Goal: Task Accomplishment & Management: Use online tool/utility

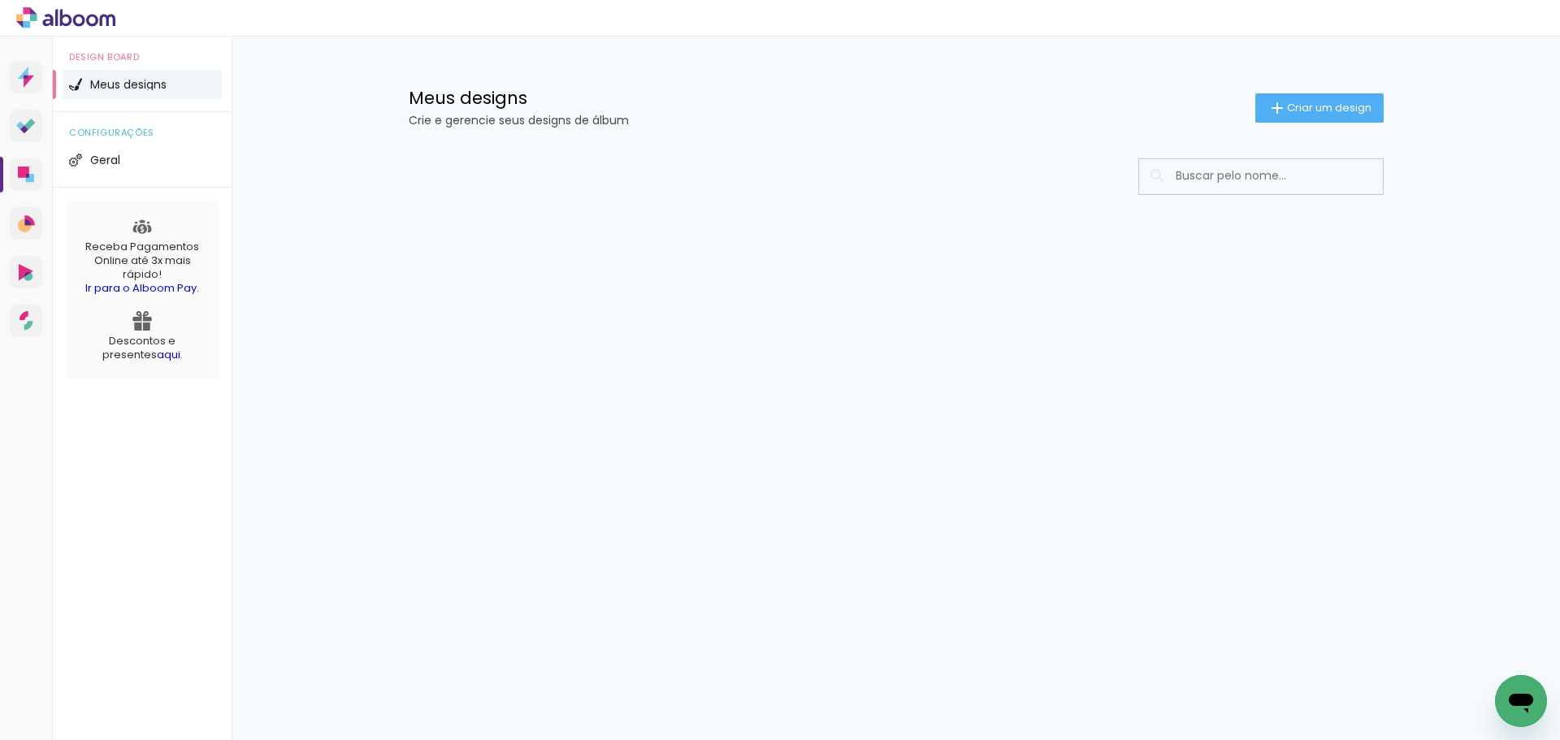
click at [645, 318] on div "Prosite Website + Landing pages Proof Sistema de seleção e venda de fotos Desig…" at bounding box center [780, 389] width 1560 height 704
click at [1303, 113] on span "Criar um design" at bounding box center [1329, 107] width 85 height 11
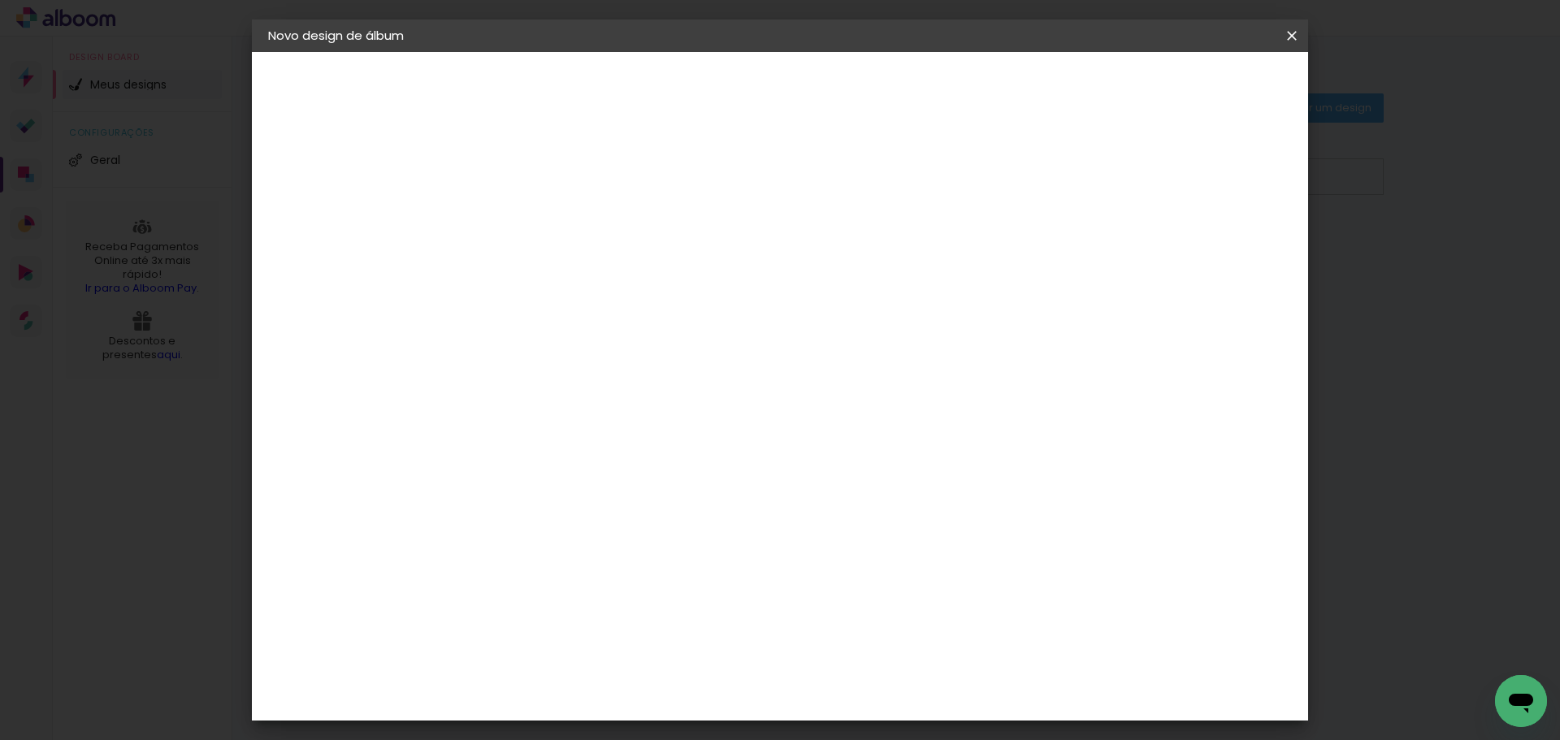
click at [534, 229] on input at bounding box center [534, 218] width 0 height 25
type input "acompanhamento"
type paper-input "acompanhamento"
click at [0, 0] on slot "Avançar" at bounding box center [0, 0] width 0 height 0
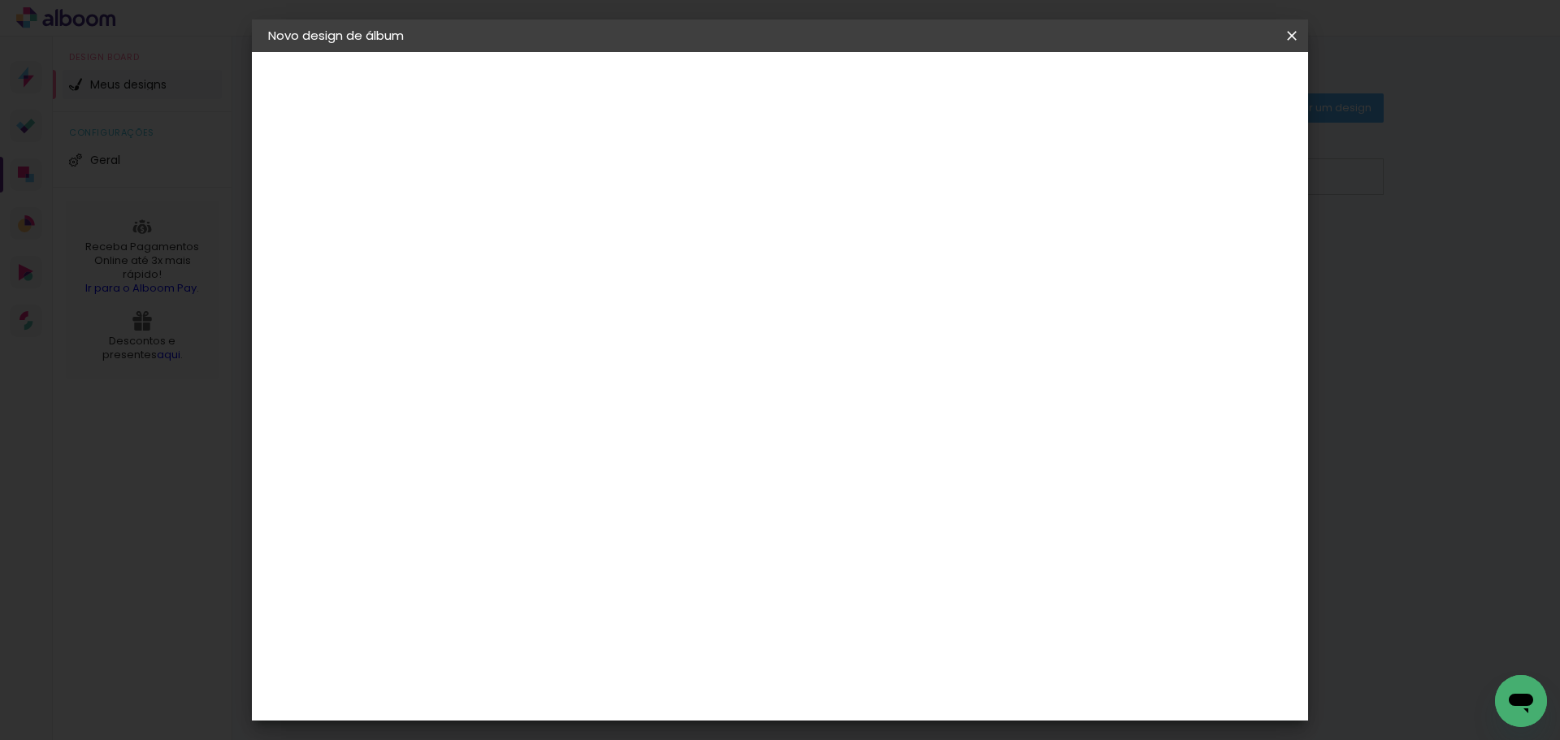
click at [545, 397] on paper-item "Canaan Álbuns" at bounding box center [576, 418] width 176 height 42
click at [561, 405] on div "Canaan Álbuns" at bounding box center [548, 418] width 50 height 26
click at [0, 0] on slot "Avançar" at bounding box center [0, 0] width 0 height 0
click at [644, 473] on span "25 × 30" at bounding box center [606, 489] width 76 height 33
click at [0, 0] on slot "Avançar" at bounding box center [0, 0] width 0 height 0
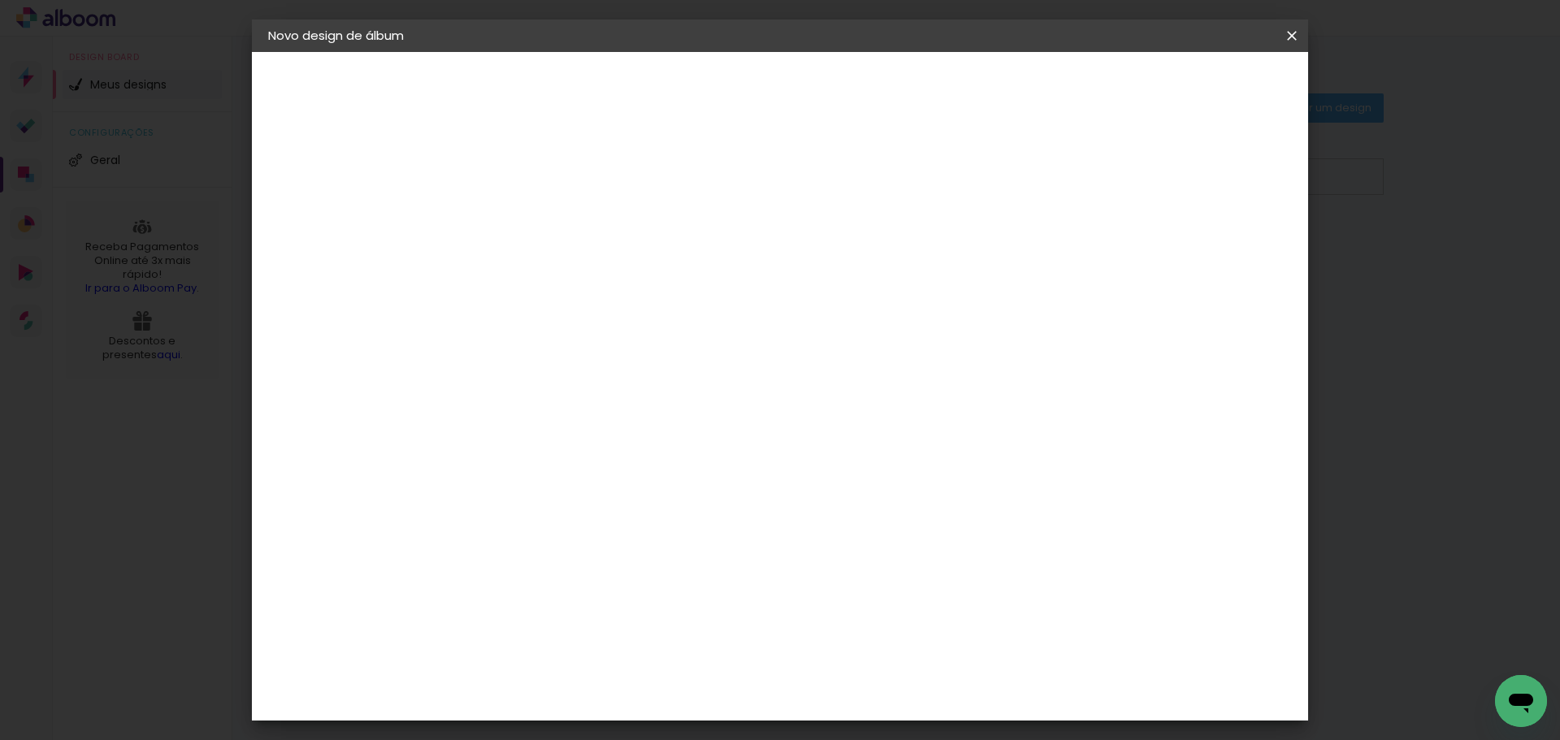
click at [1190, 86] on span "Iniciar design" at bounding box center [1153, 85] width 74 height 11
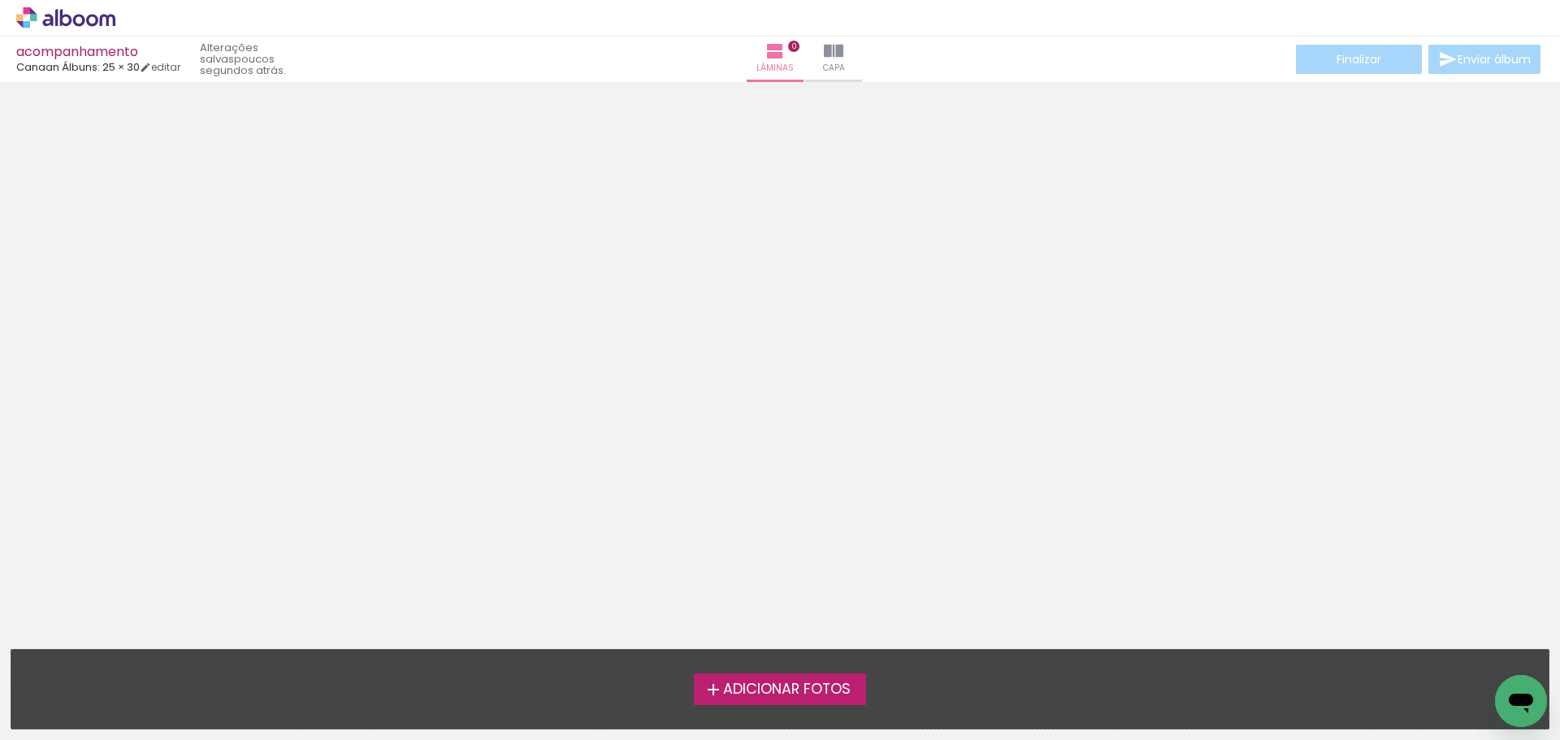
click at [775, 684] on span "Adicionar Fotos" at bounding box center [787, 690] width 128 height 15
click at [0, 0] on input "file" at bounding box center [0, 0] width 0 height 0
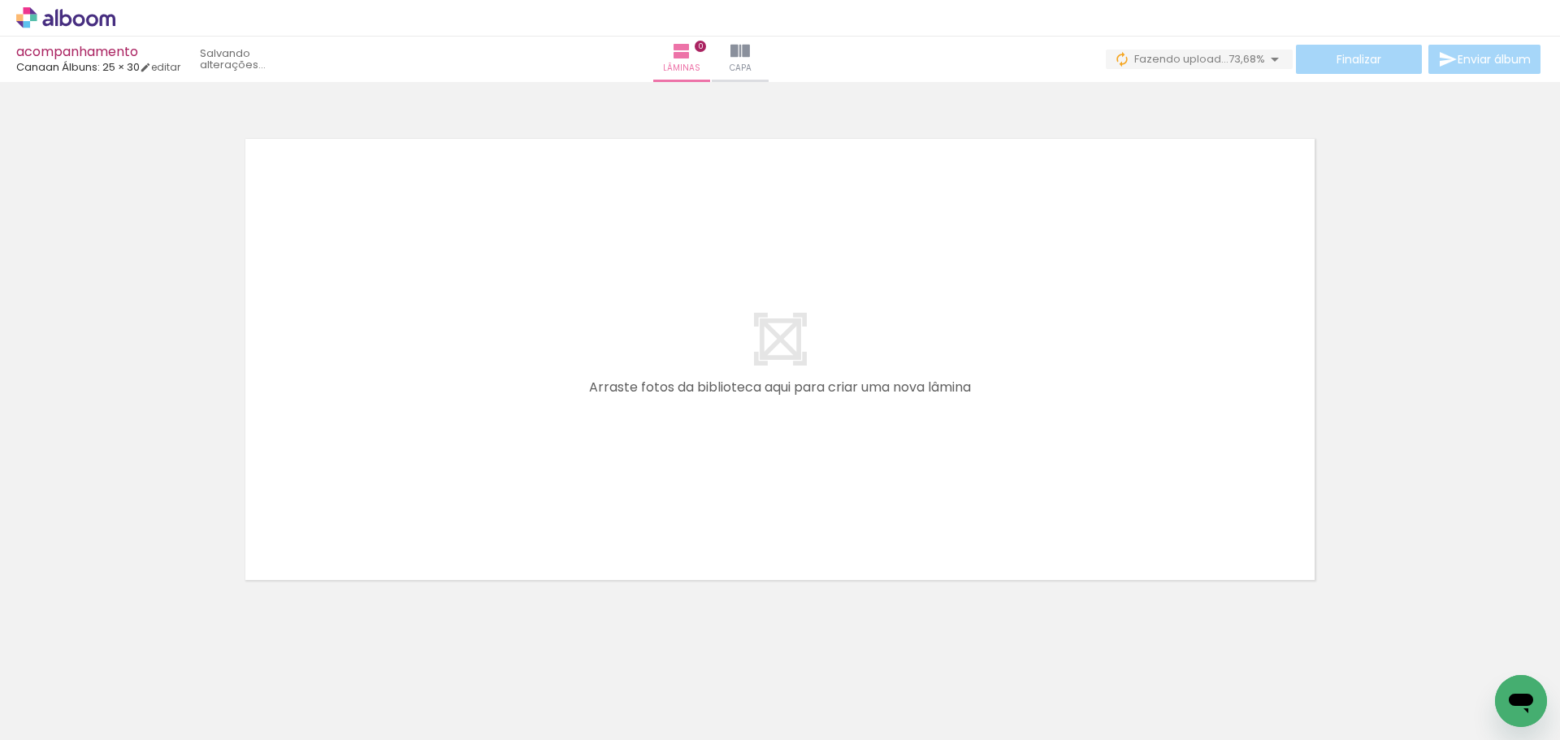
click at [175, 685] on div at bounding box center [162, 685] width 57 height 80
click at [167, 687] on div at bounding box center [162, 685] width 57 height 80
click at [262, 685] on div at bounding box center [253, 685] width 57 height 80
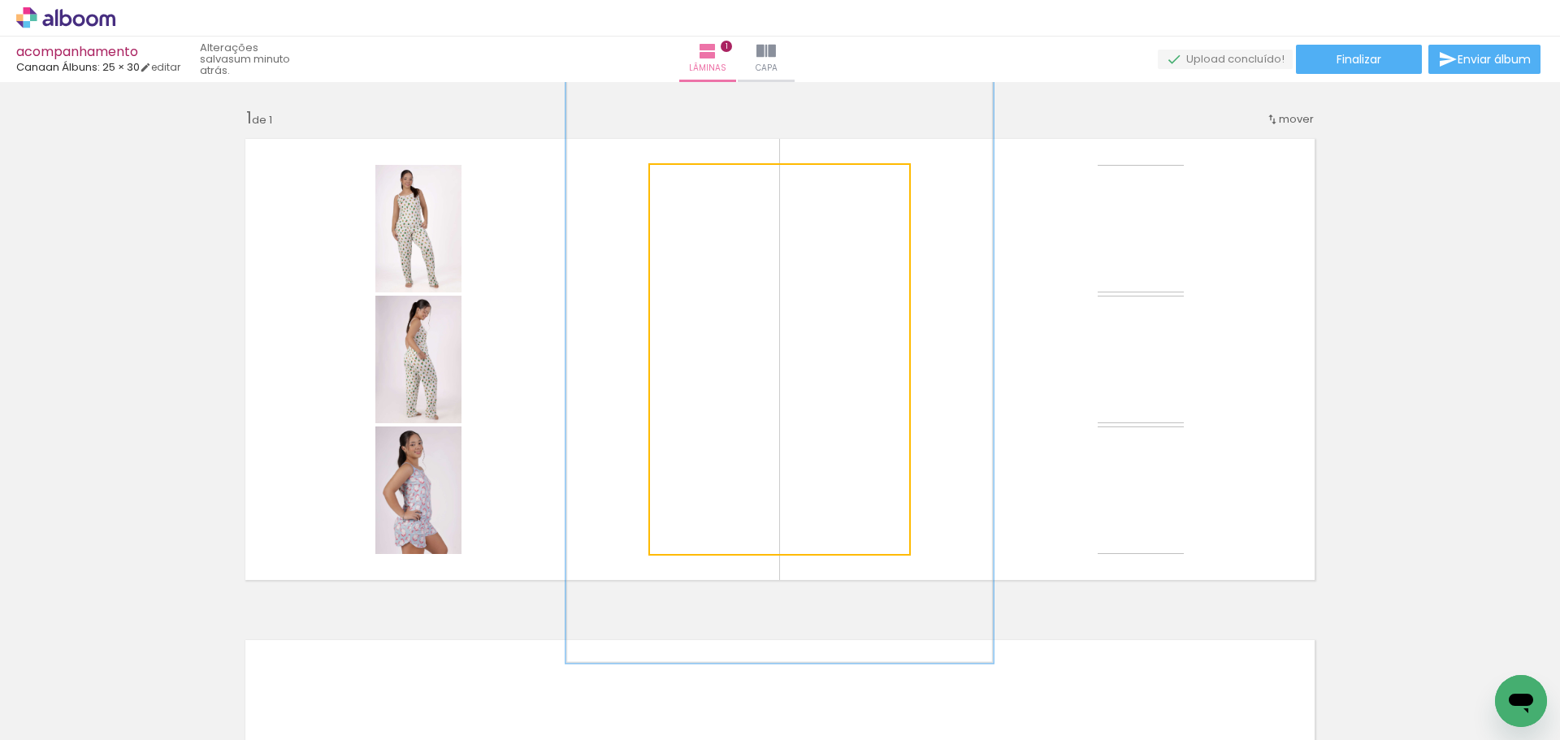
type paper-slider "156"
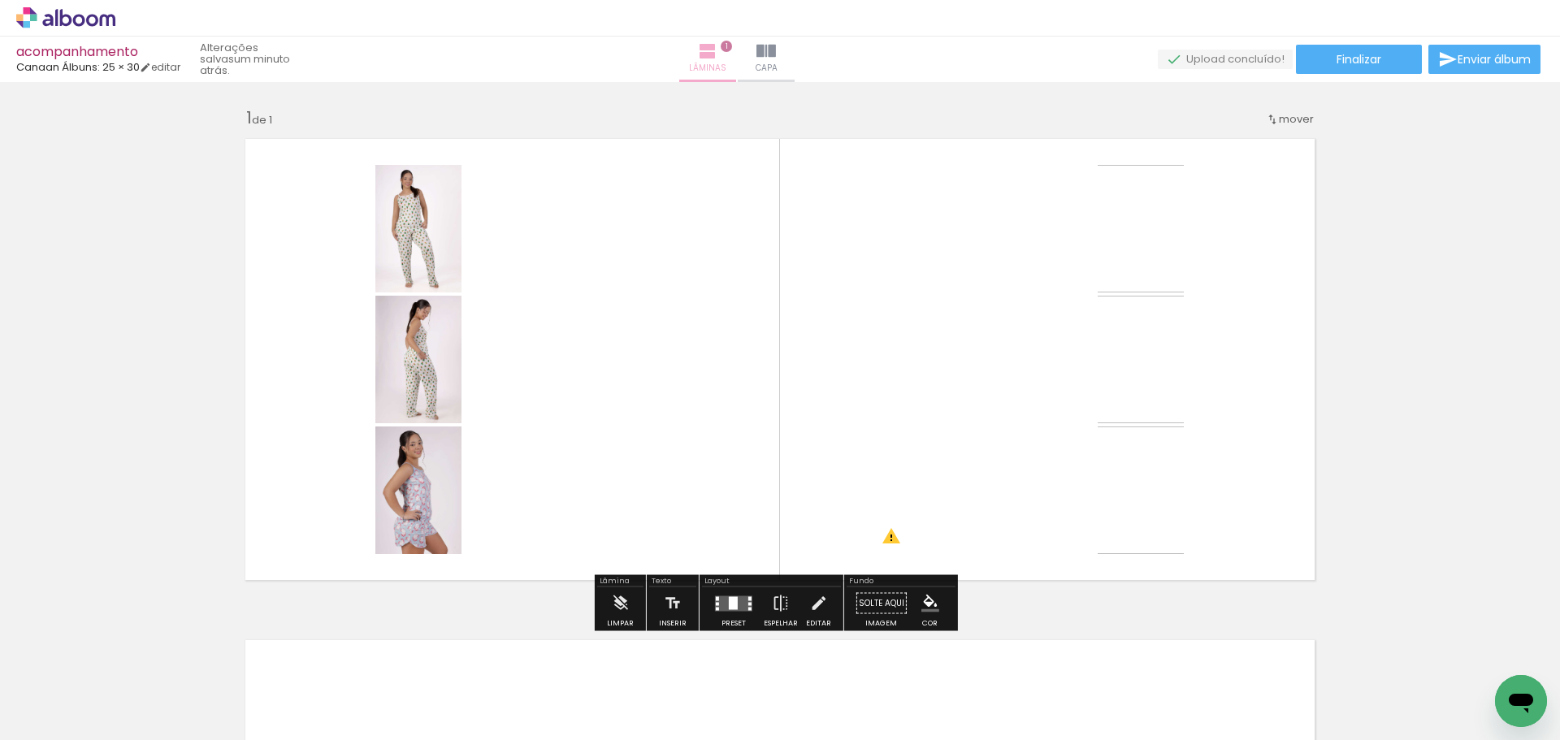
click at [735, 59] on paper-button "Lâminas 1" at bounding box center [707, 60] width 57 height 46
click at [418, 204] on div at bounding box center [428, 207] width 20 height 16
click at [0, 0] on div "Confirmar Cancelar" at bounding box center [0, 0] width 0 height 0
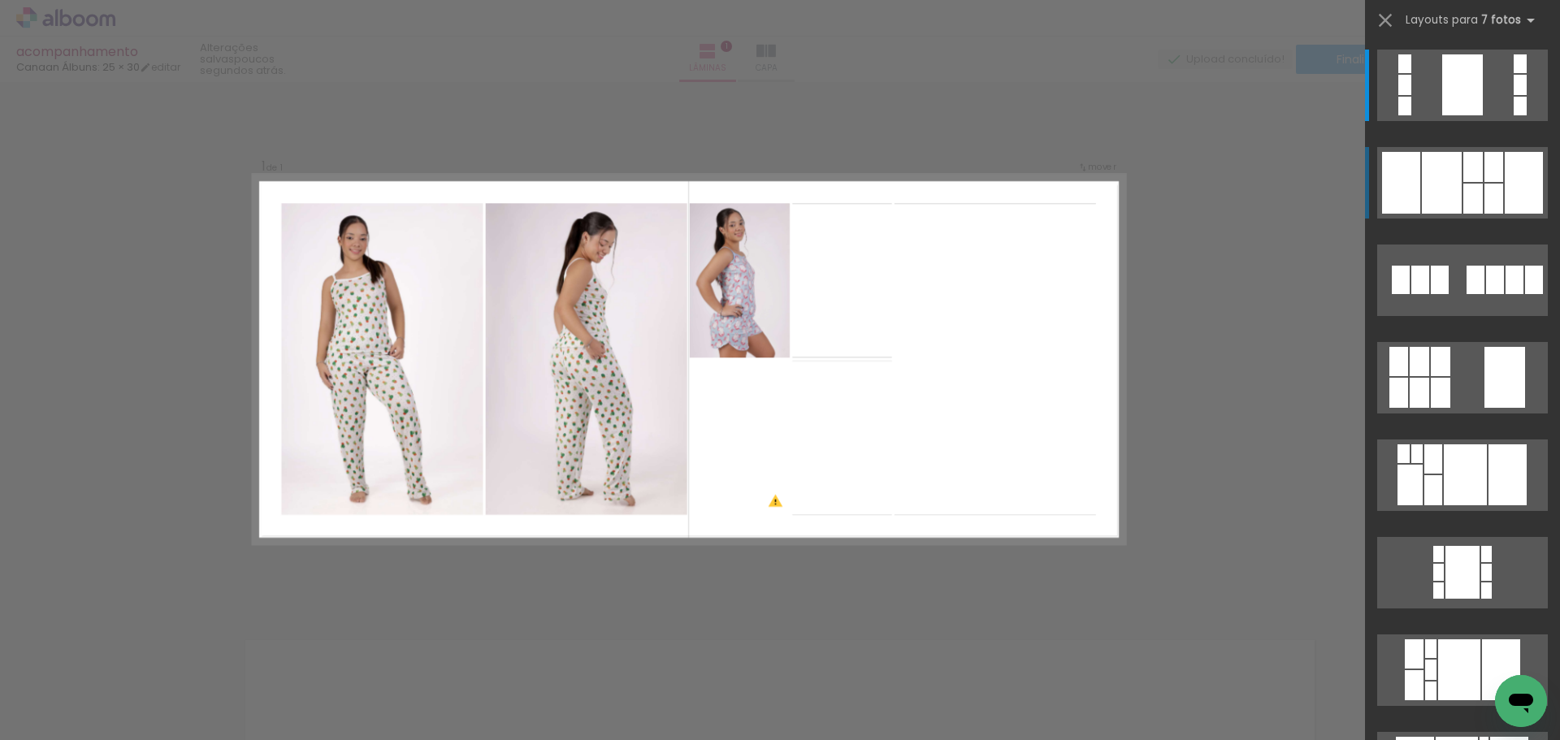
click at [1411, 115] on div at bounding box center [1404, 106] width 13 height 19
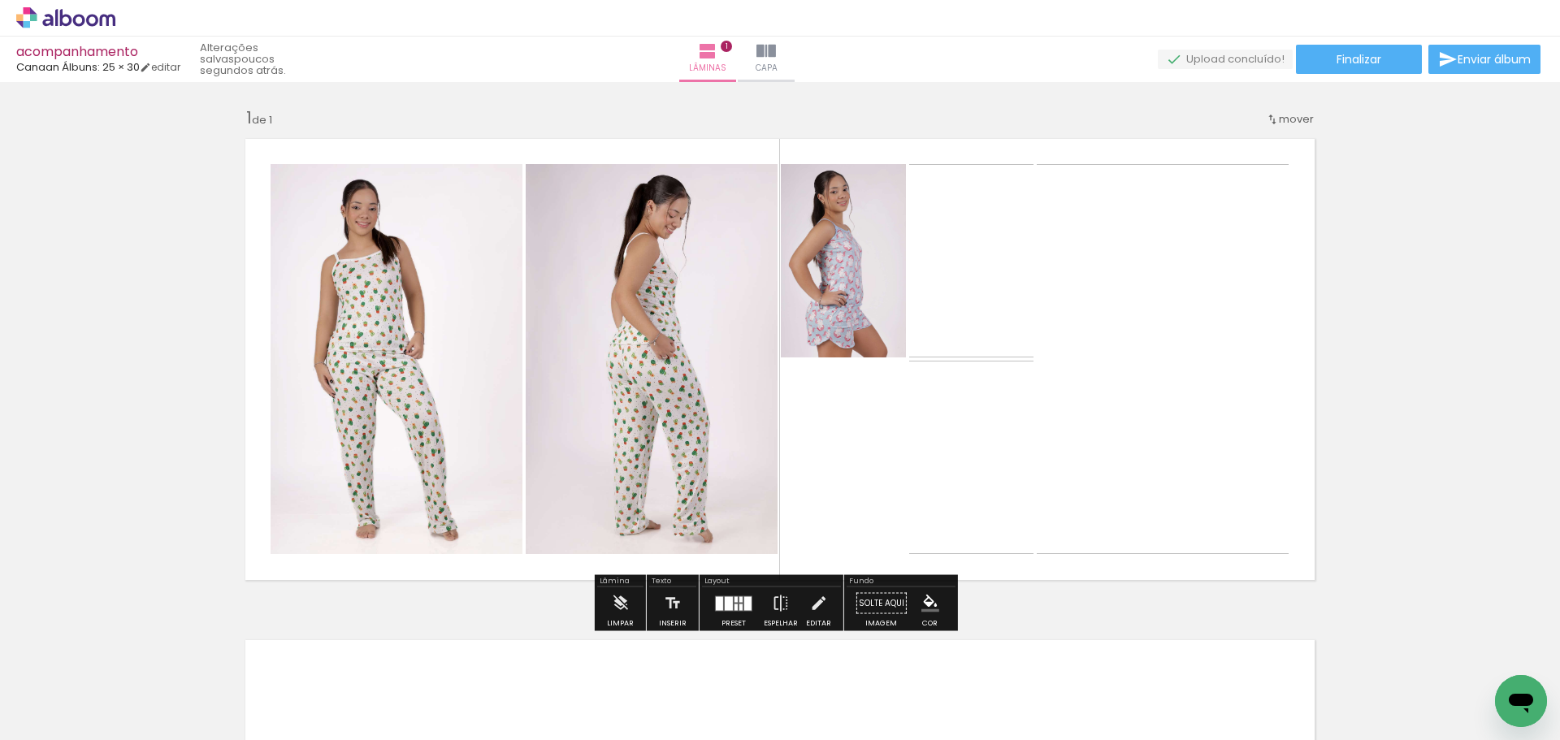
click at [0, 0] on div "Confirmar Cancelar" at bounding box center [0, 0] width 0 height 0
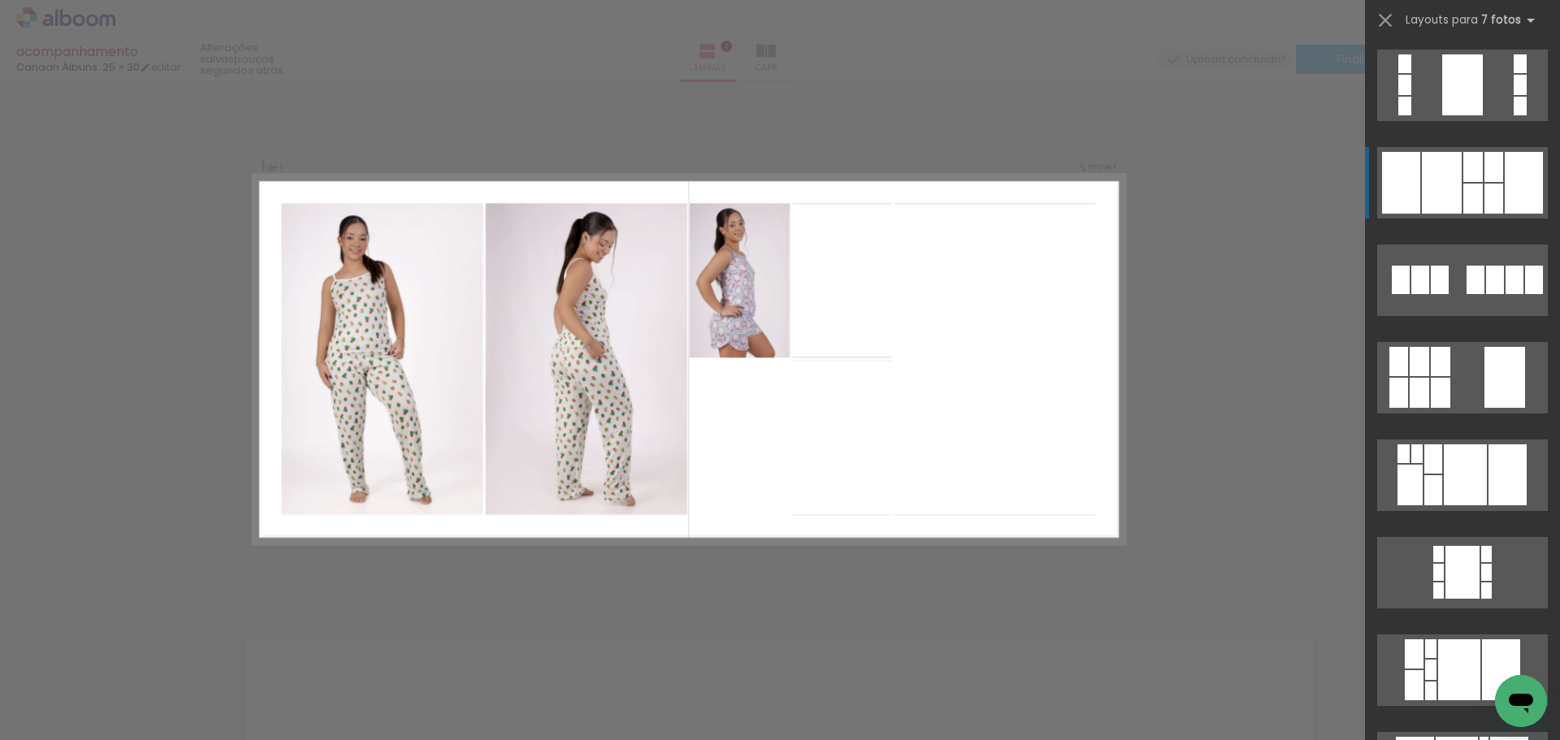
scroll to position [98, 0]
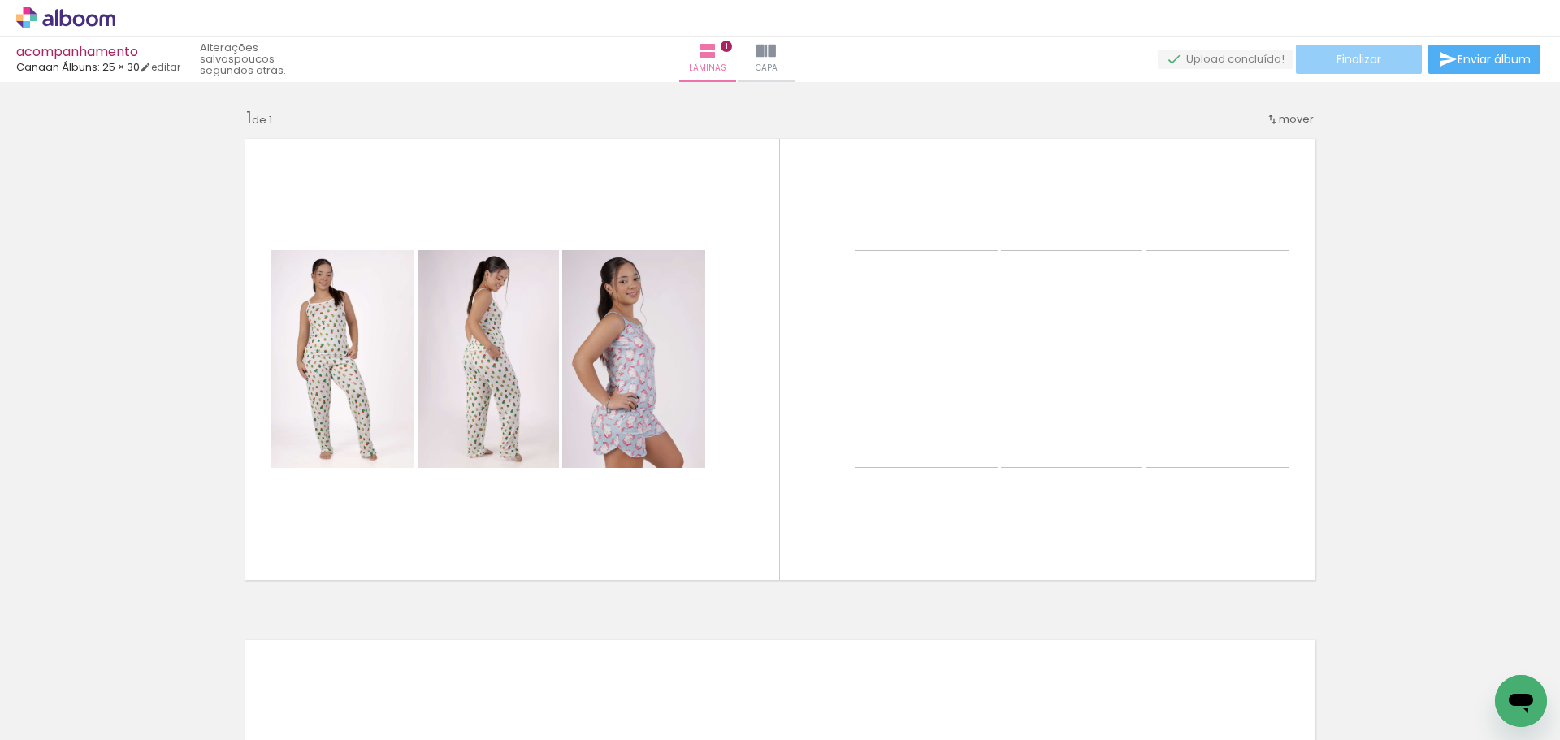
click at [1383, 59] on paper-button "Finalizar" at bounding box center [1359, 59] width 126 height 29
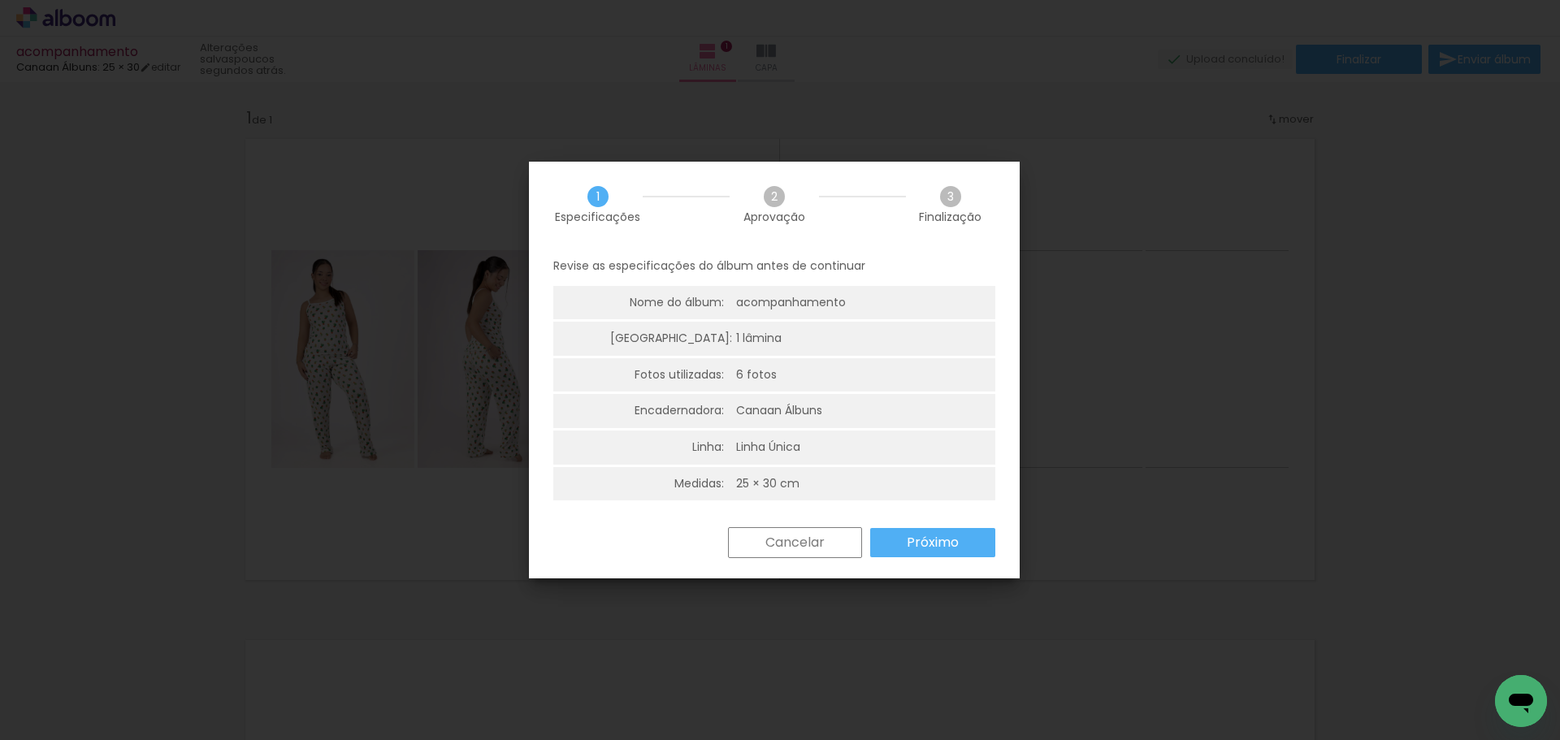
click at [0, 0] on paper-button "Próximo" at bounding box center [0, 0] width 0 height 0
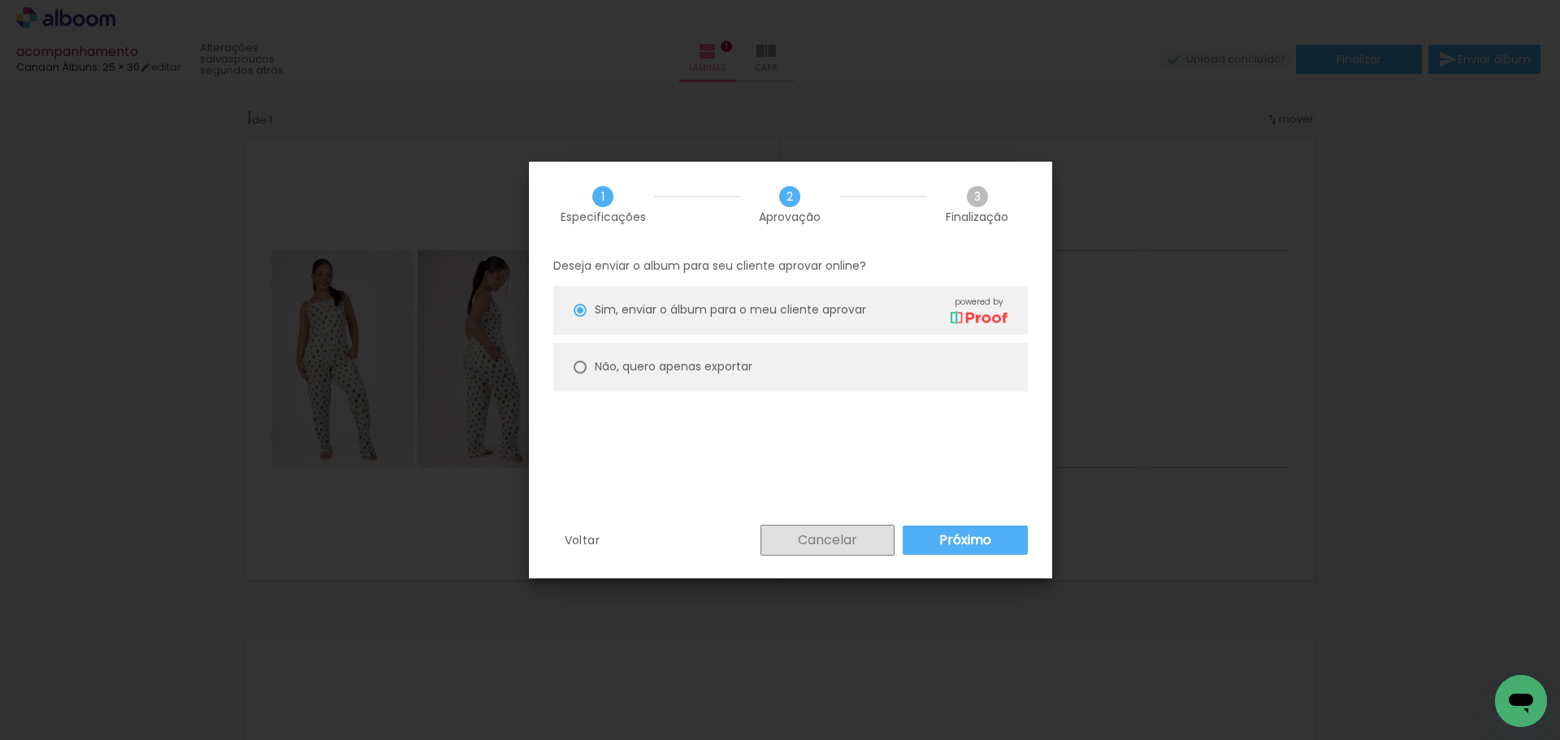
click at [823, 549] on paper-button "Cancelar" at bounding box center [828, 540] width 134 height 31
